Goal: Transaction & Acquisition: Purchase product/service

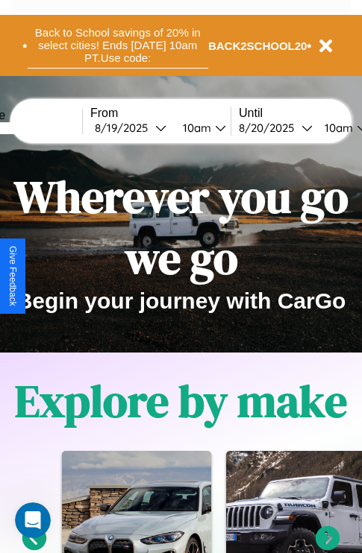
click at [117, 45] on button "Back to School savings of 20% in select cities! Ends 9/1 at 10am PT. Use code:" at bounding box center [118, 45] width 180 height 46
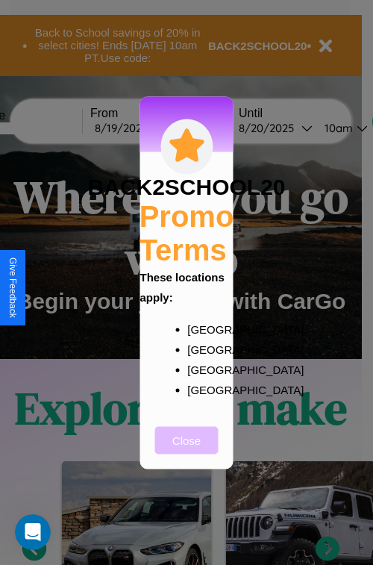
click at [186, 450] on button "Close" at bounding box center [186, 440] width 63 height 28
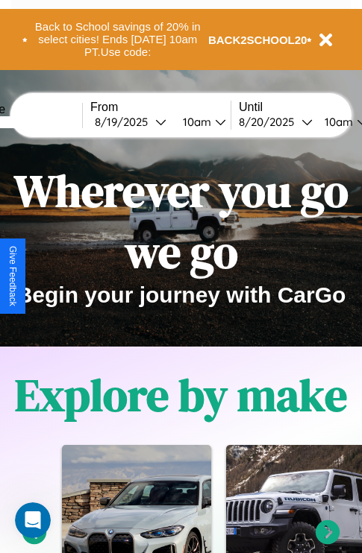
scroll to position [230, 0]
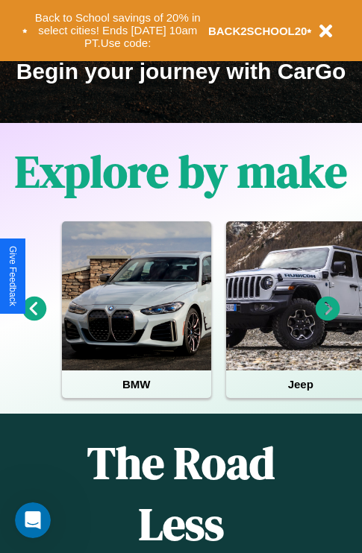
click at [327, 319] on icon at bounding box center [327, 309] width 25 height 25
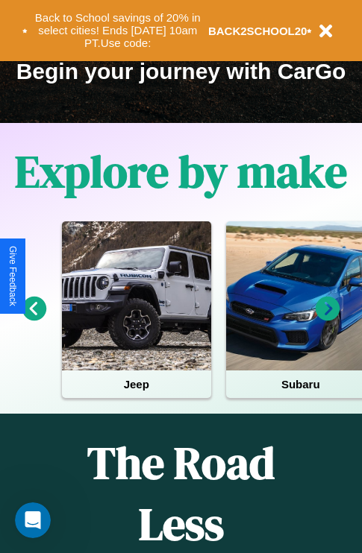
click at [34, 319] on icon at bounding box center [34, 309] width 25 height 25
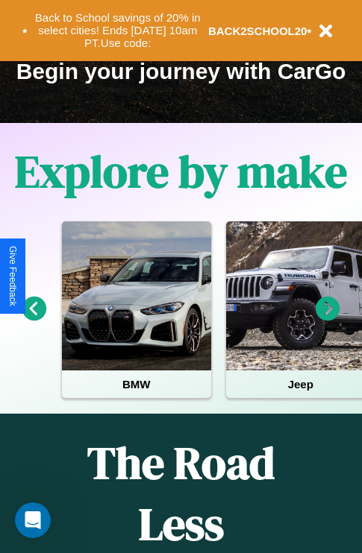
click at [34, 319] on icon at bounding box center [34, 309] width 25 height 25
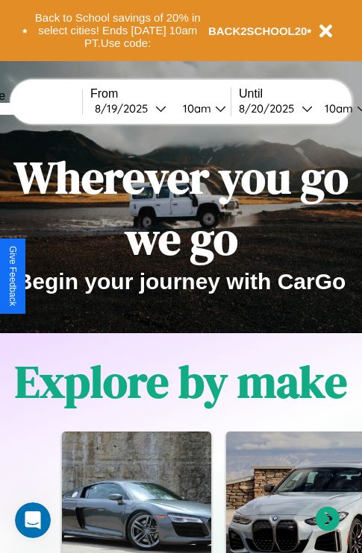
scroll to position [0, 0]
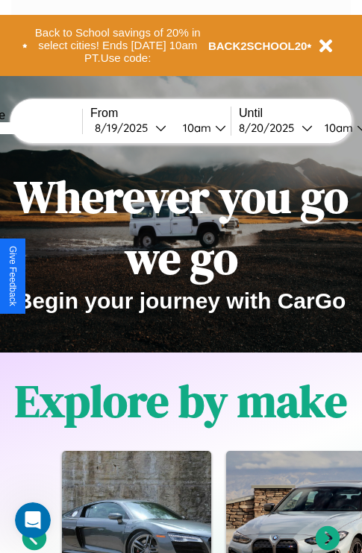
click at [49, 128] on input "text" at bounding box center [26, 128] width 112 height 12
type input "*********"
click at [148, 128] on div "8 / 19 / 2025" at bounding box center [125, 128] width 60 height 14
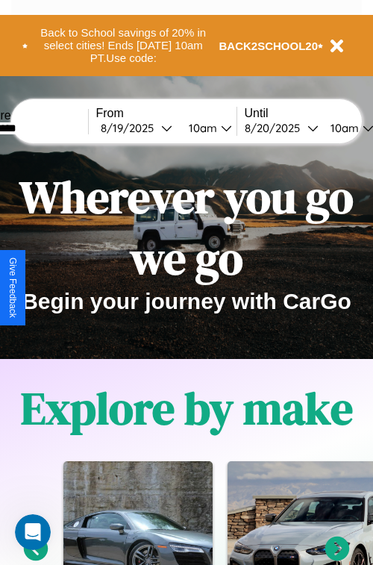
select select "*"
select select "****"
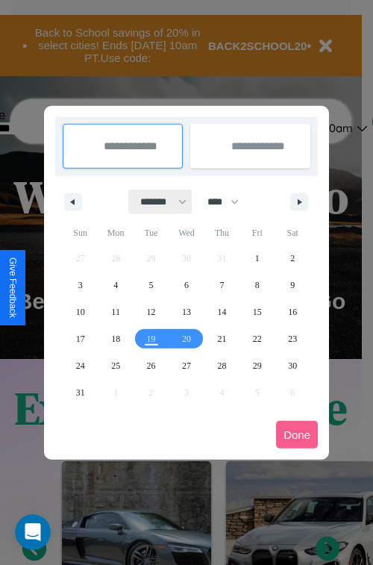
click at [157, 201] on select "******* ******** ***** ***** *** **** **** ****** ********* ******* ******** **…" at bounding box center [160, 201] width 63 height 25
select select "*"
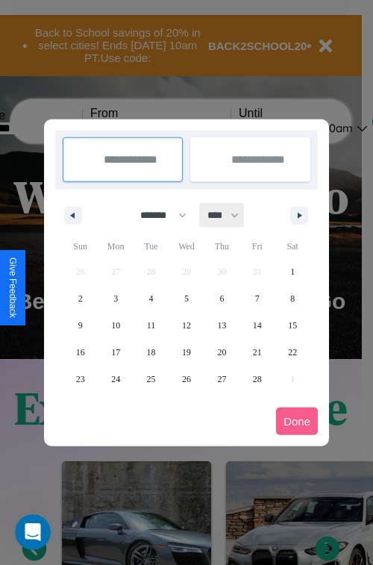
click at [230, 215] on select "**** **** **** **** **** **** **** **** **** **** **** **** **** **** **** ****…" at bounding box center [222, 215] width 45 height 25
select select "****"
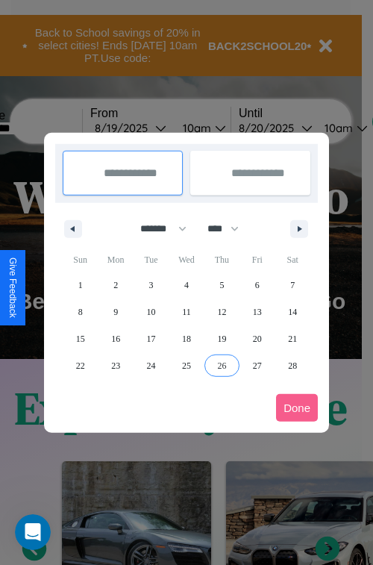
click at [221, 365] on span "26" at bounding box center [221, 365] width 9 height 27
type input "**********"
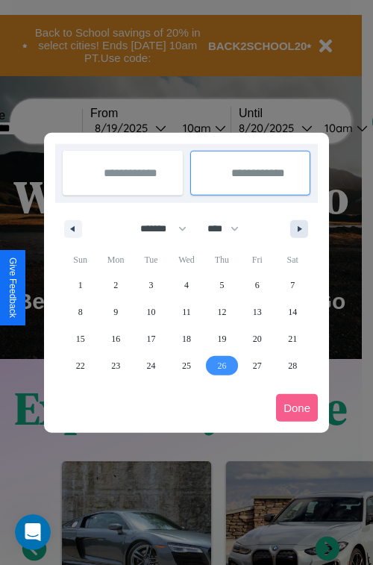
click at [299, 228] on icon "button" at bounding box center [301, 229] width 7 height 6
select select "*"
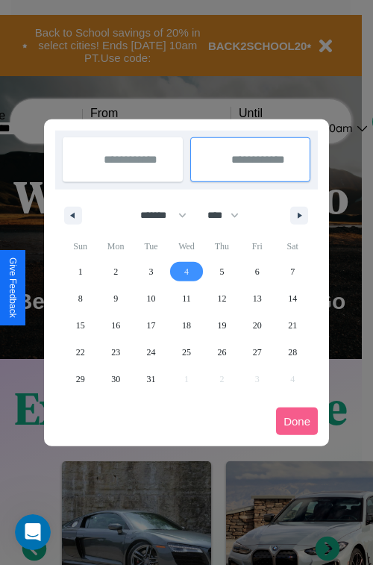
click at [186, 271] on span "4" at bounding box center [186, 271] width 4 height 27
type input "**********"
select select "*"
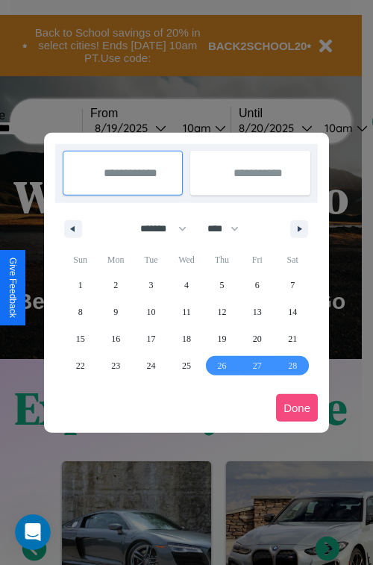
click at [297, 407] on button "Done" at bounding box center [297, 408] width 42 height 28
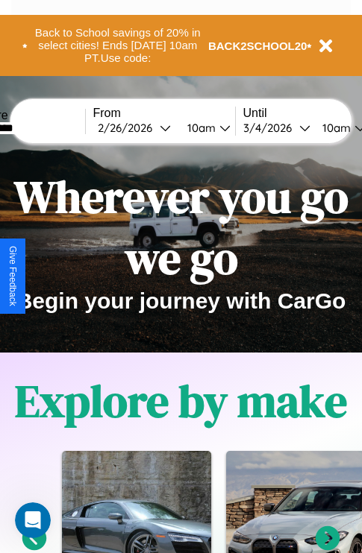
scroll to position [0, 54]
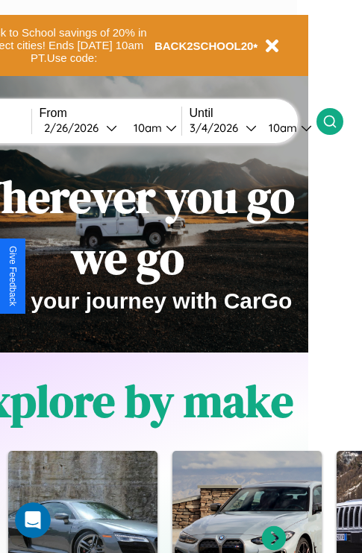
click at [337, 121] on icon at bounding box center [329, 121] width 15 height 15
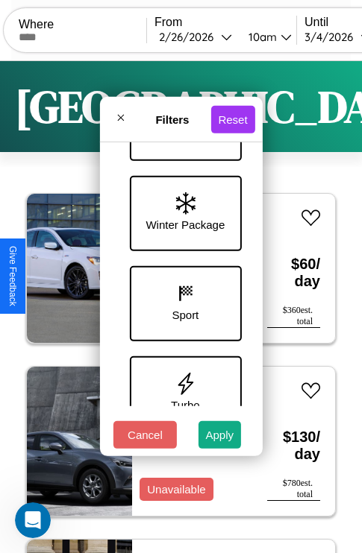
scroll to position [666, 0]
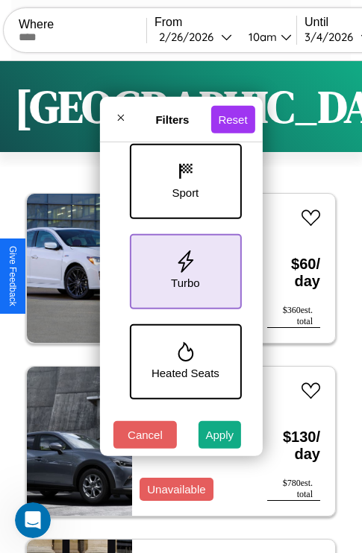
click at [183, 268] on icon at bounding box center [185, 262] width 22 height 22
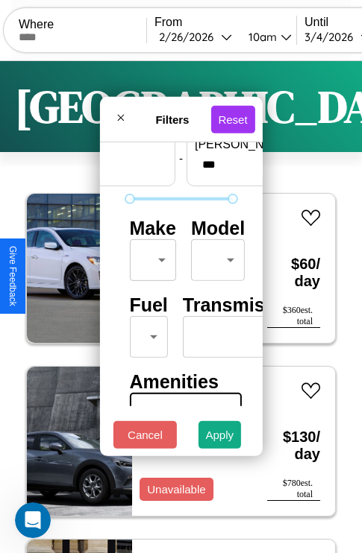
scroll to position [44, 0]
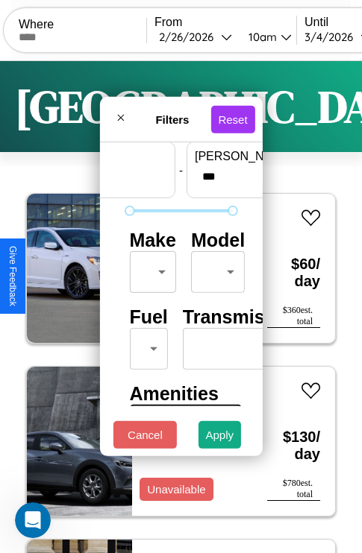
click at [150, 268] on body "CarGo Where From 2 / 26 / 2026 10am Until 3 / 4 / 2026 10am Become a Host Login…" at bounding box center [181, 307] width 362 height 615
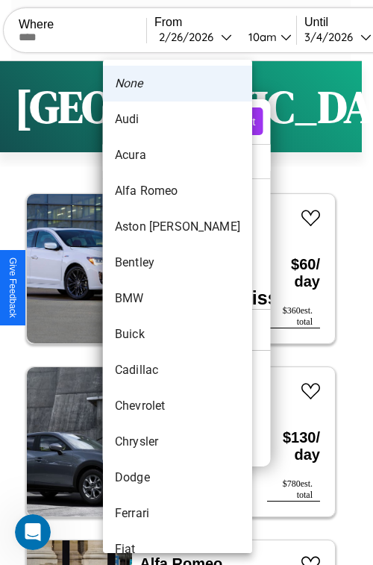
click at [149, 227] on li "Aston Martin" at bounding box center [177, 227] width 149 height 36
type input "**********"
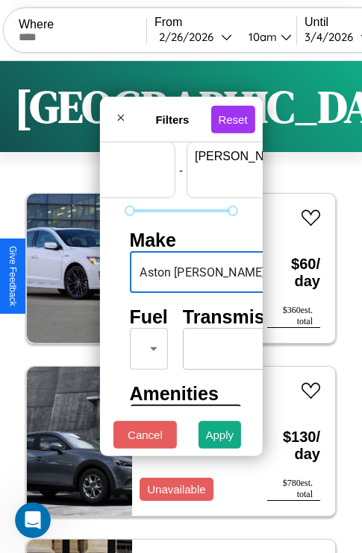
scroll to position [44, 92]
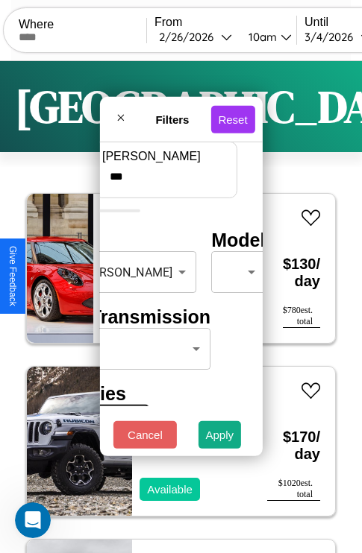
type input "***"
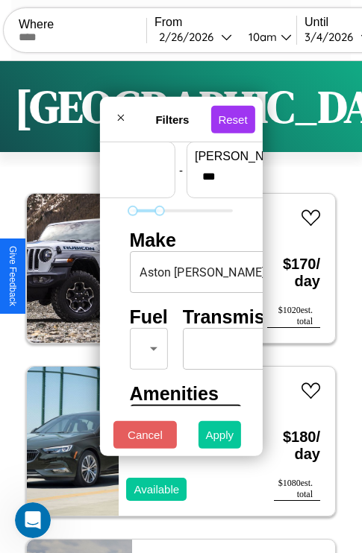
type input "**"
click at [220, 439] on button "Apply" at bounding box center [219, 435] width 43 height 28
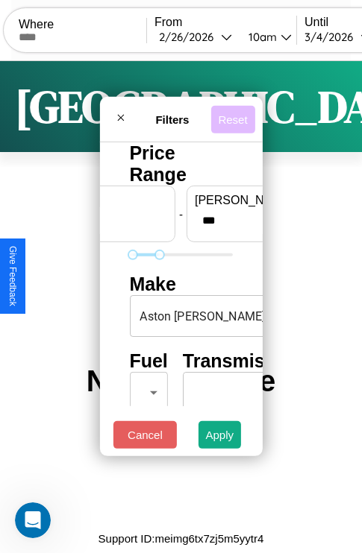
click at [235, 115] on button "Reset" at bounding box center [232, 119] width 44 height 28
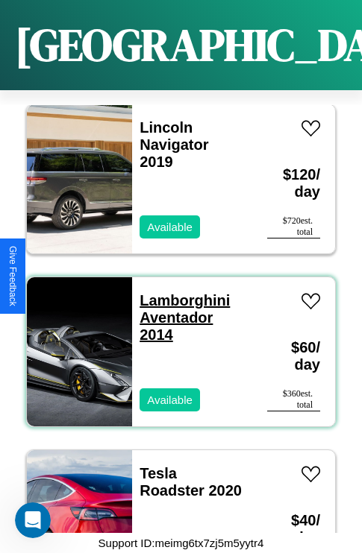
scroll to position [25835, 0]
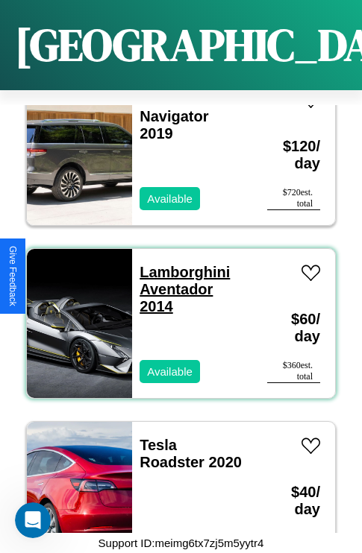
click at [180, 264] on link "Lamborghini Aventador 2014" at bounding box center [184, 289] width 90 height 51
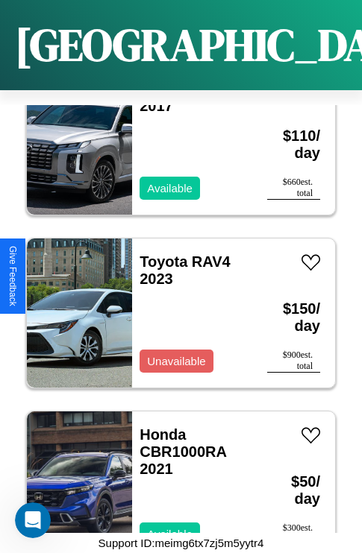
scroll to position [15973, 0]
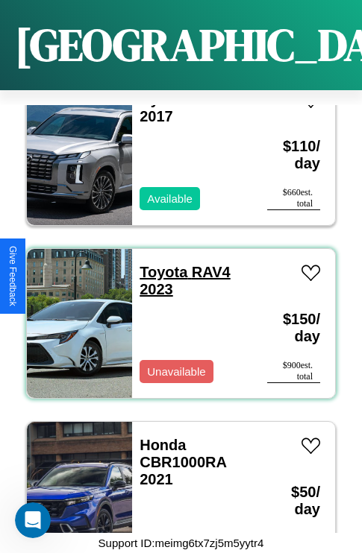
click at [159, 264] on link "Toyota RAV4 2023" at bounding box center [184, 281] width 91 height 34
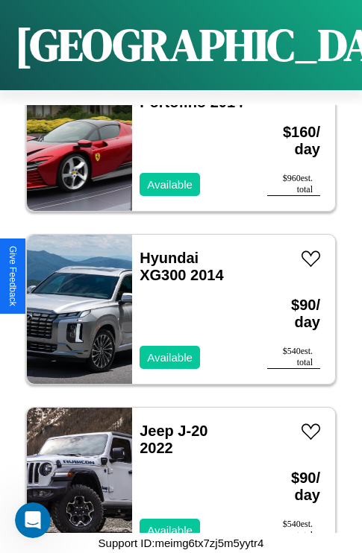
scroll to position [6977, 0]
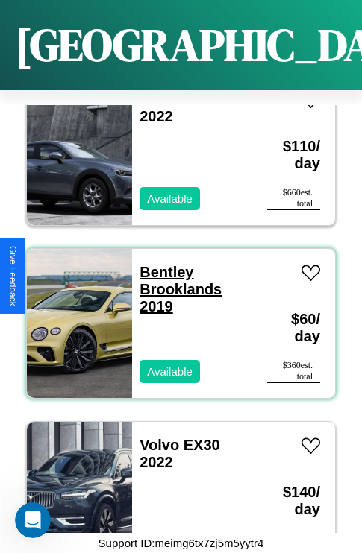
click at [162, 264] on link "Bentley Brooklands 2019" at bounding box center [180, 289] width 82 height 51
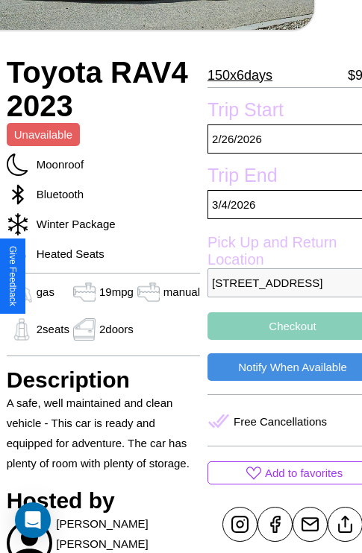
scroll to position [251, 51]
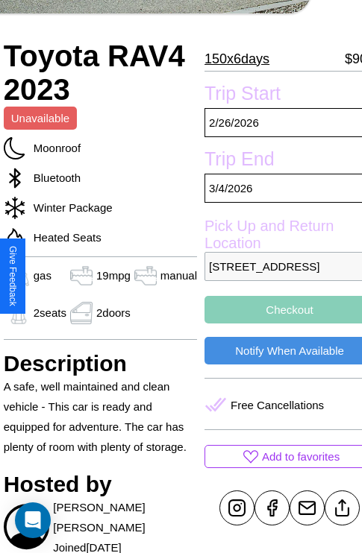
click at [277, 277] on p "[STREET_ADDRESS]" at bounding box center [289, 266] width 170 height 29
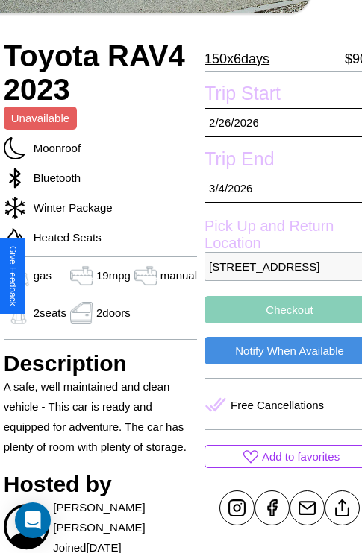
click at [277, 277] on p "[STREET_ADDRESS]" at bounding box center [289, 266] width 170 height 29
click at [277, 277] on p "2669 Oak Street Amsterdam 29085 Netherlands" at bounding box center [289, 266] width 170 height 29
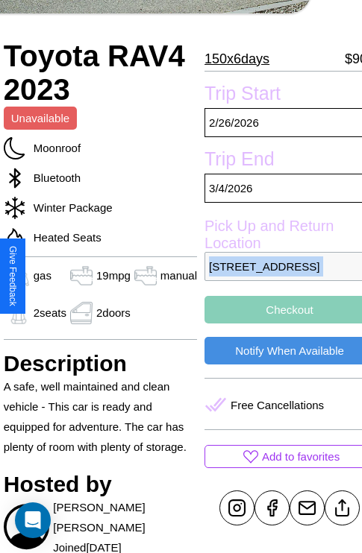
click at [277, 277] on p "2669 Oak Street Amsterdam 29085 Netherlands" at bounding box center [289, 266] width 170 height 29
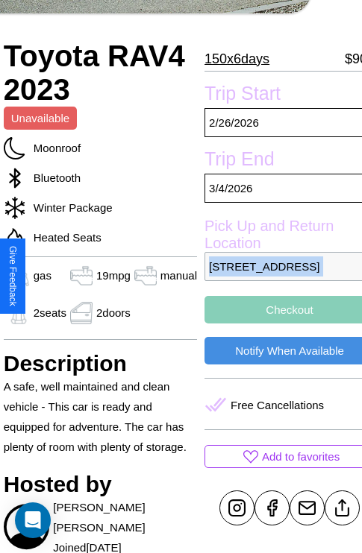
click at [277, 277] on p "2669 Oak Street Amsterdam 29085 Netherlands" at bounding box center [289, 266] width 170 height 29
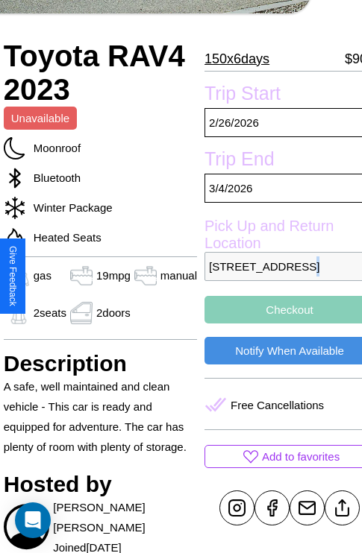
click at [277, 277] on p "2669 Oak Street Amsterdam 29085 Netherlands" at bounding box center [289, 266] width 170 height 29
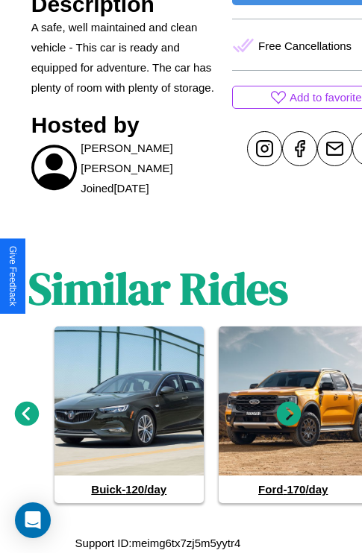
scroll to position [629, 22]
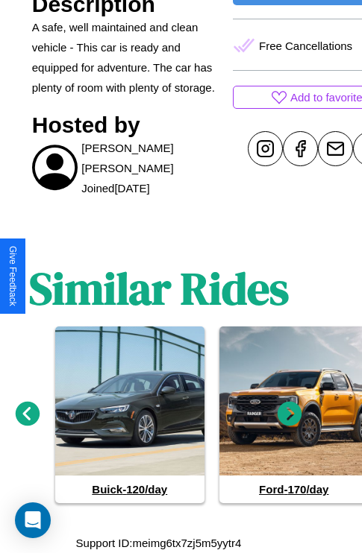
click at [289, 415] on icon at bounding box center [289, 414] width 25 height 25
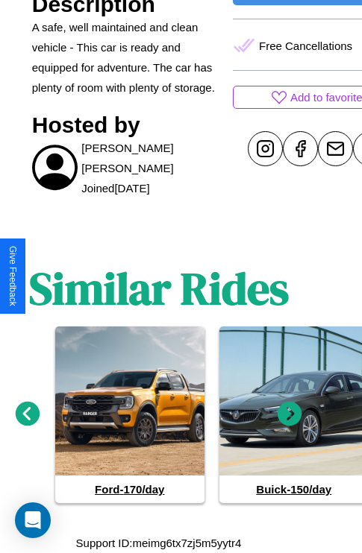
click at [27, 415] on icon at bounding box center [28, 414] width 25 height 25
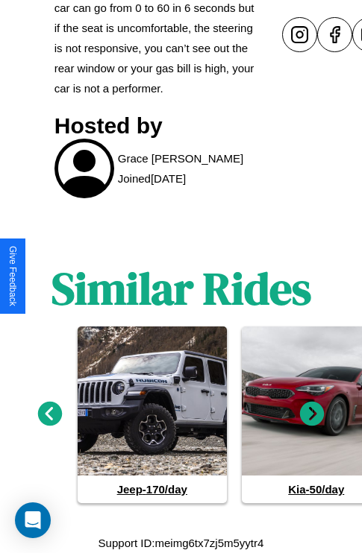
scroll to position [682, 0]
click at [312, 415] on icon at bounding box center [312, 414] width 25 height 25
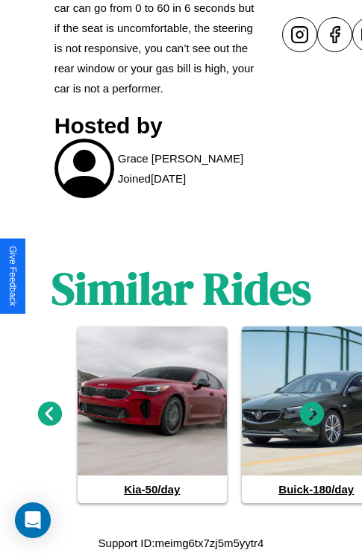
click at [312, 415] on icon at bounding box center [312, 414] width 25 height 25
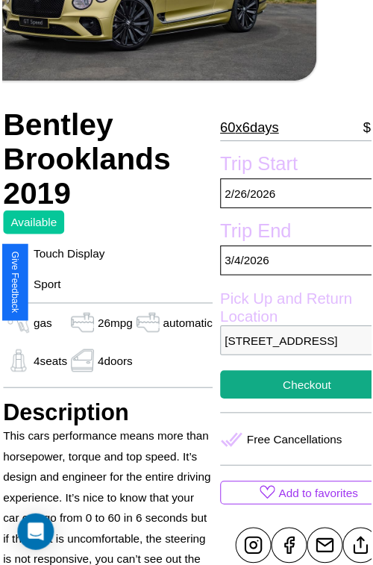
scroll to position [75, 63]
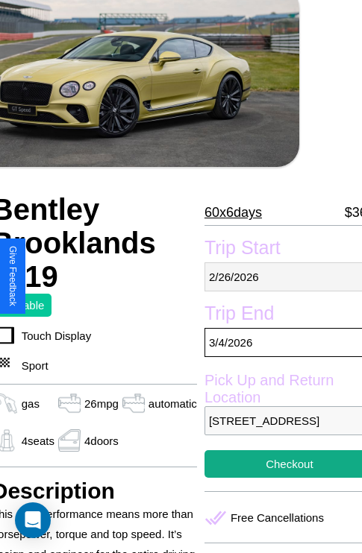
click at [277, 277] on p "2 / 26 / 2026" at bounding box center [289, 277] width 170 height 29
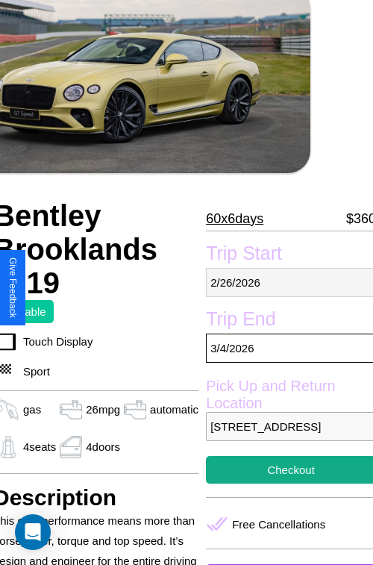
select select "*"
select select "****"
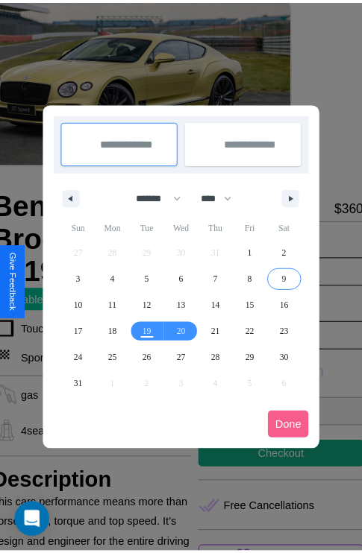
scroll to position [0, 63]
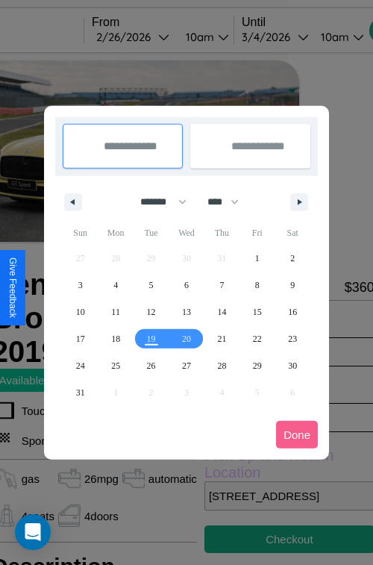
click at [154, 37] on div at bounding box center [186, 282] width 373 height 565
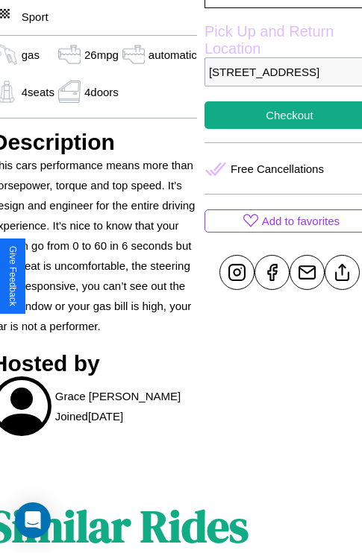
scroll to position [439, 63]
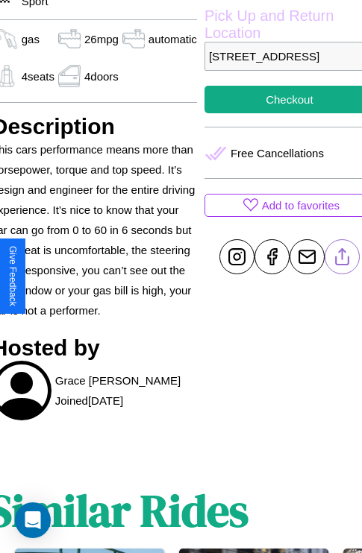
click at [342, 260] on line at bounding box center [342, 254] width 0 height 10
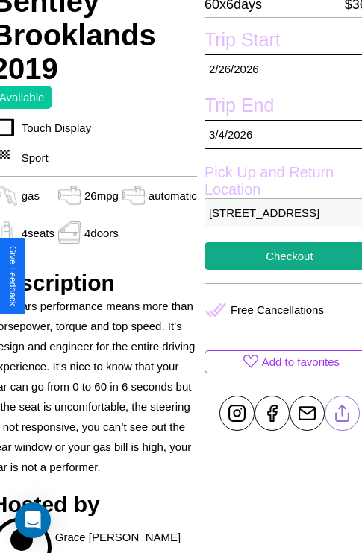
scroll to position [282, 63]
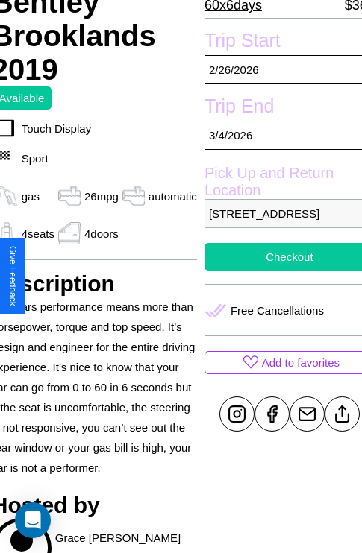
click at [277, 271] on button "Checkout" at bounding box center [289, 257] width 170 height 28
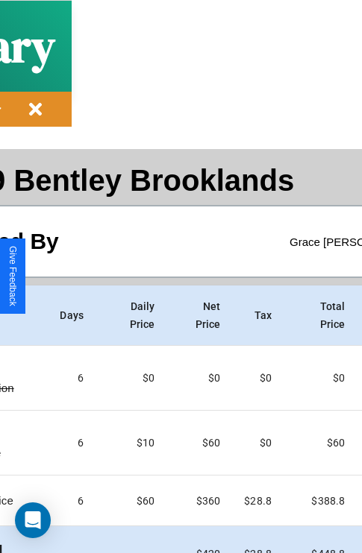
scroll to position [79, 179]
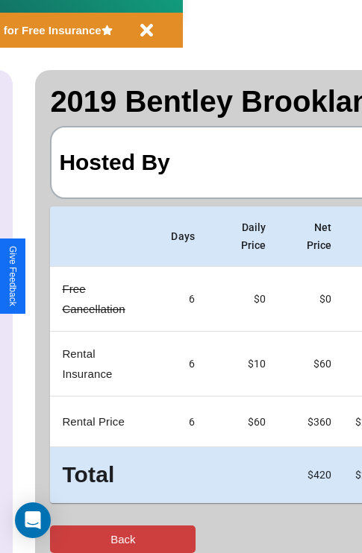
click at [72, 539] on button "Back" at bounding box center [122, 540] width 145 height 28
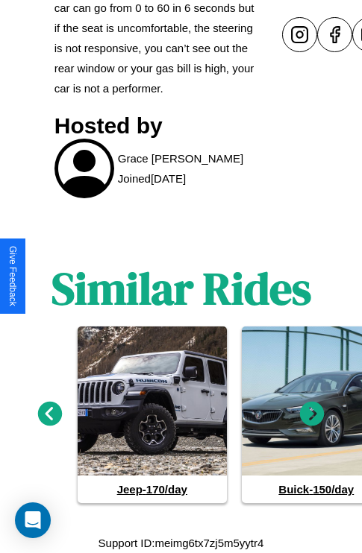
scroll to position [682, 0]
click at [312, 415] on icon at bounding box center [312, 414] width 25 height 25
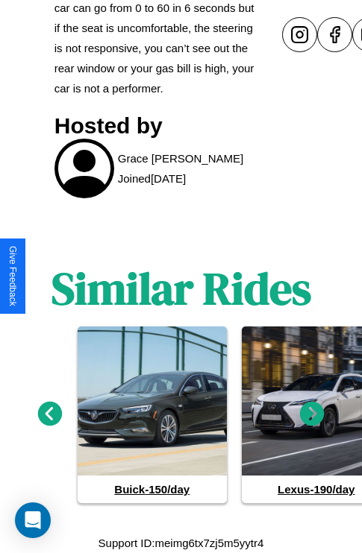
click at [312, 415] on icon at bounding box center [312, 414] width 25 height 25
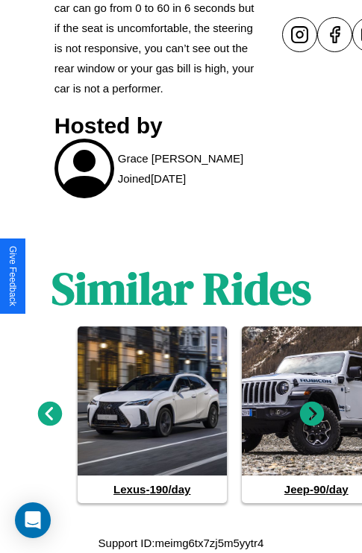
click at [312, 415] on icon at bounding box center [312, 414] width 25 height 25
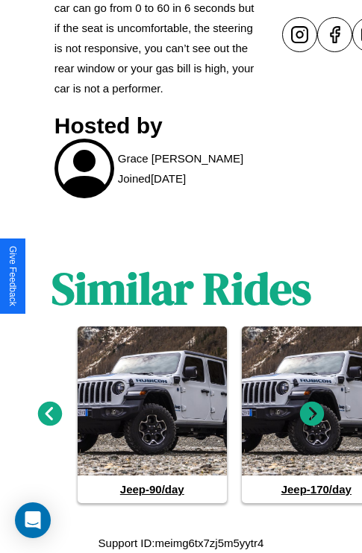
click at [49, 415] on icon at bounding box center [50, 414] width 25 height 25
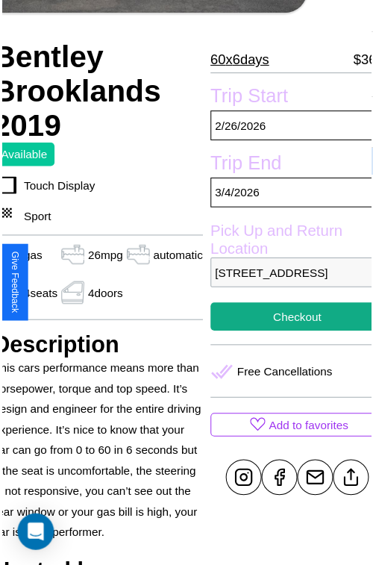
scroll to position [282, 63]
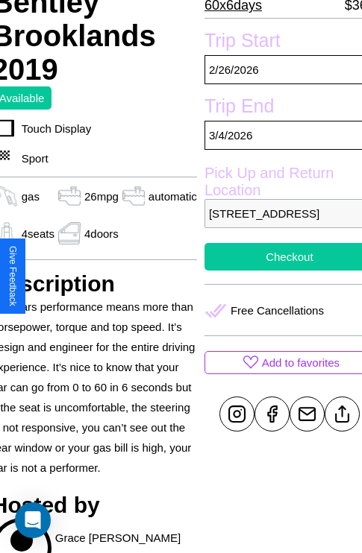
click at [277, 271] on button "Checkout" at bounding box center [289, 257] width 170 height 28
